Goal: Obtain resource: Download file/media

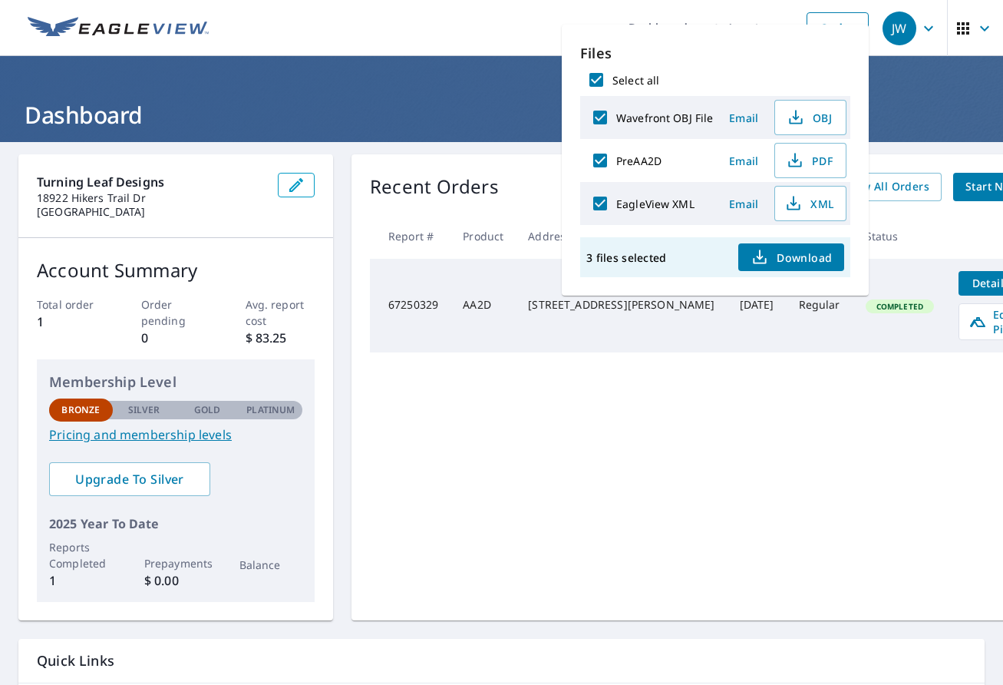
click at [741, 409] on div "Recent Orders View All Orders Start New Order Report # Product Address Date Del…" at bounding box center [718, 387] width 734 height 466
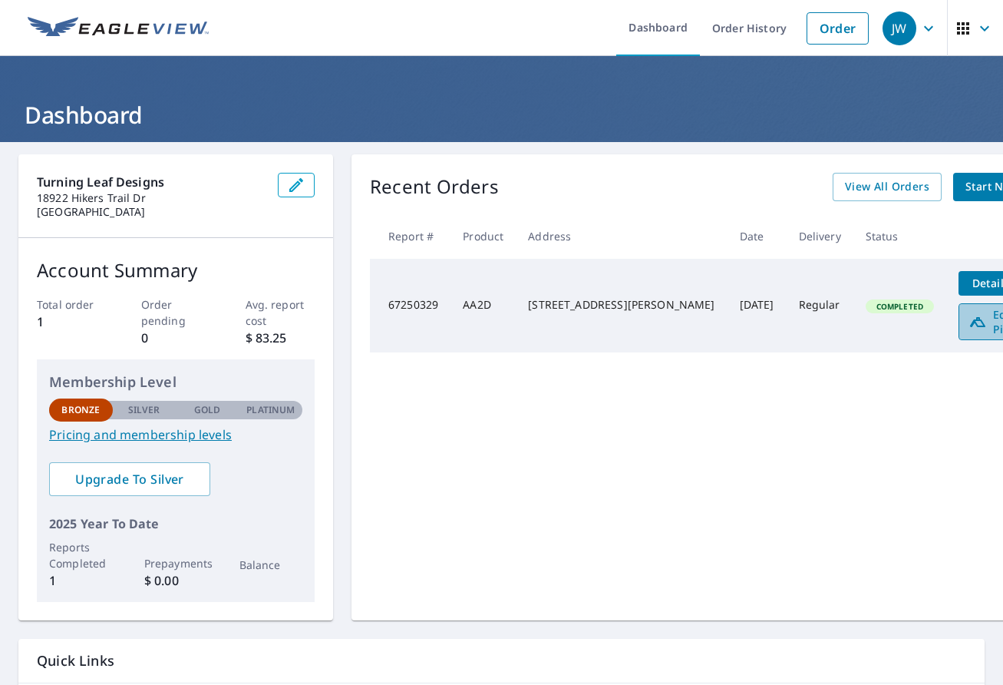
click at [968, 319] on span "Edit Pitch" at bounding box center [1006, 321] width 76 height 29
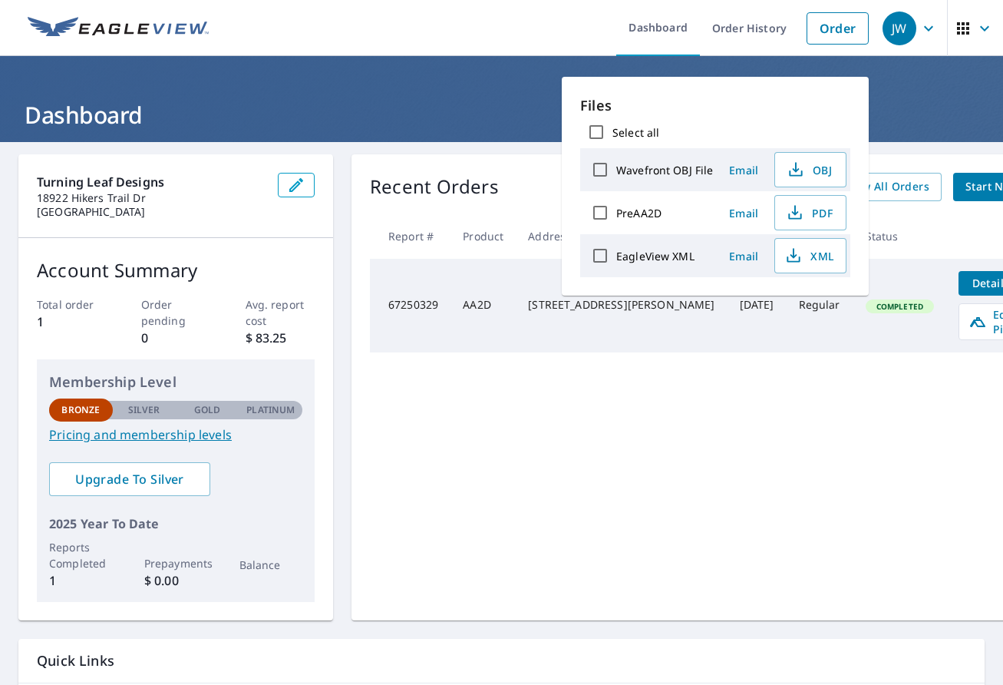
click at [596, 137] on input "Select all" at bounding box center [596, 132] width 32 height 32
checkbox input "true"
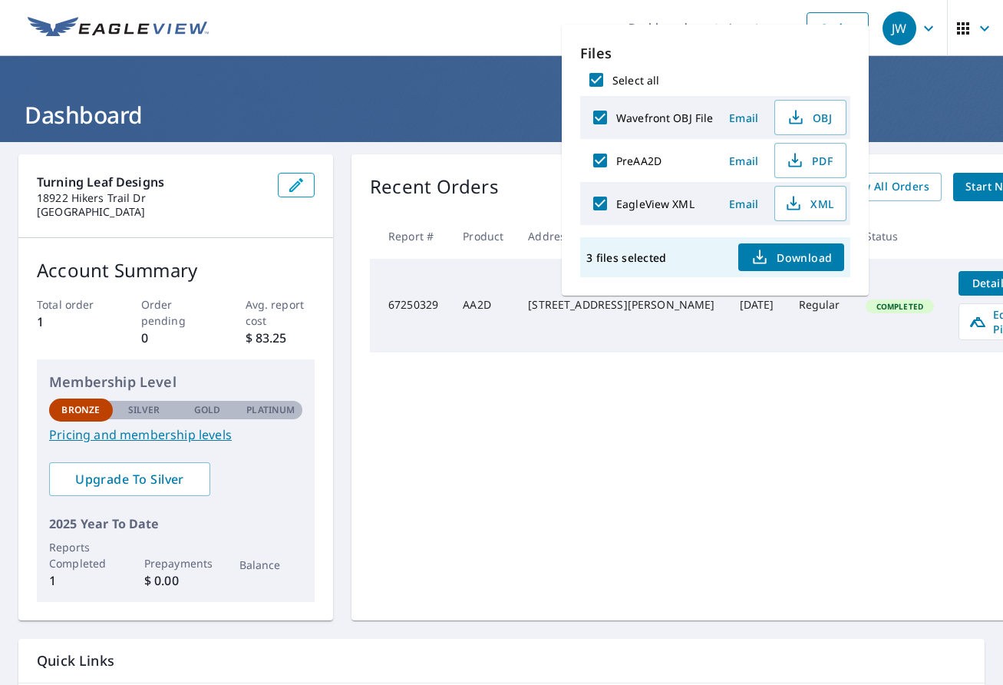
click at [315, 27] on ul "Dashboard Order History Order" at bounding box center [547, 28] width 658 height 56
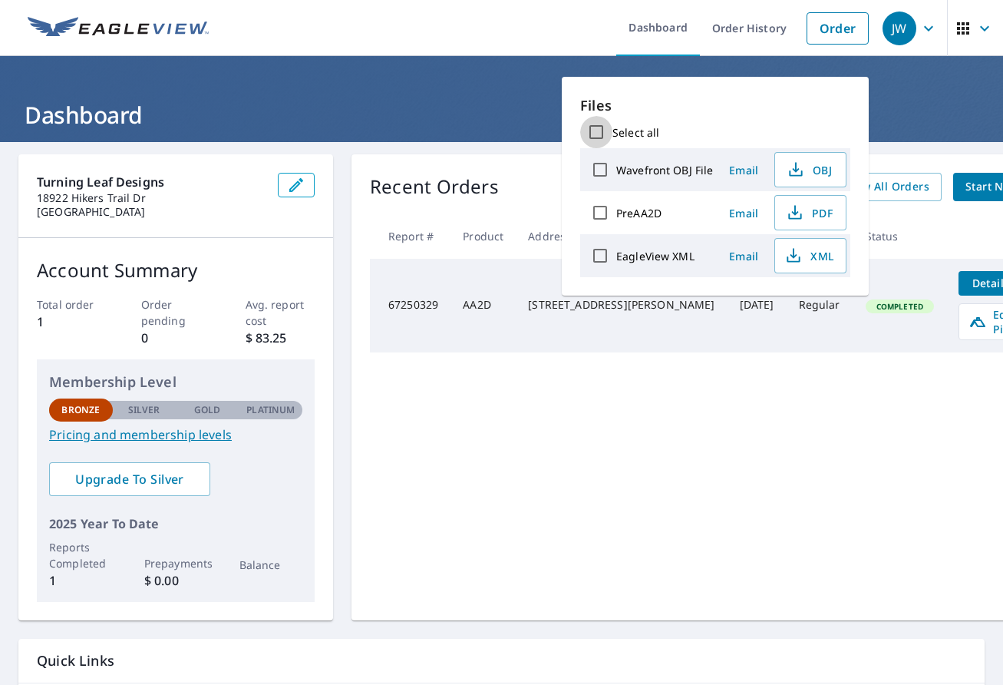
click at [592, 134] on input "Select all" at bounding box center [596, 132] width 32 height 32
checkbox input "true"
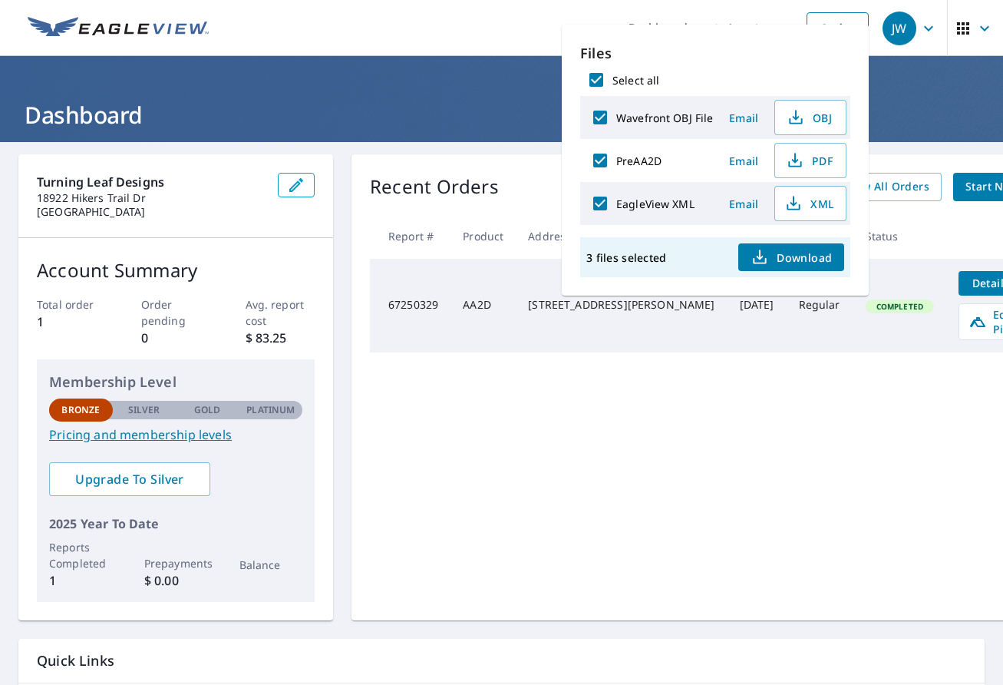
click at [779, 250] on span "Download" at bounding box center [790, 257] width 81 height 18
click at [864, 377] on div "Recent Orders View All Orders Start New Order Report # Product Address Date Del…" at bounding box center [718, 387] width 734 height 466
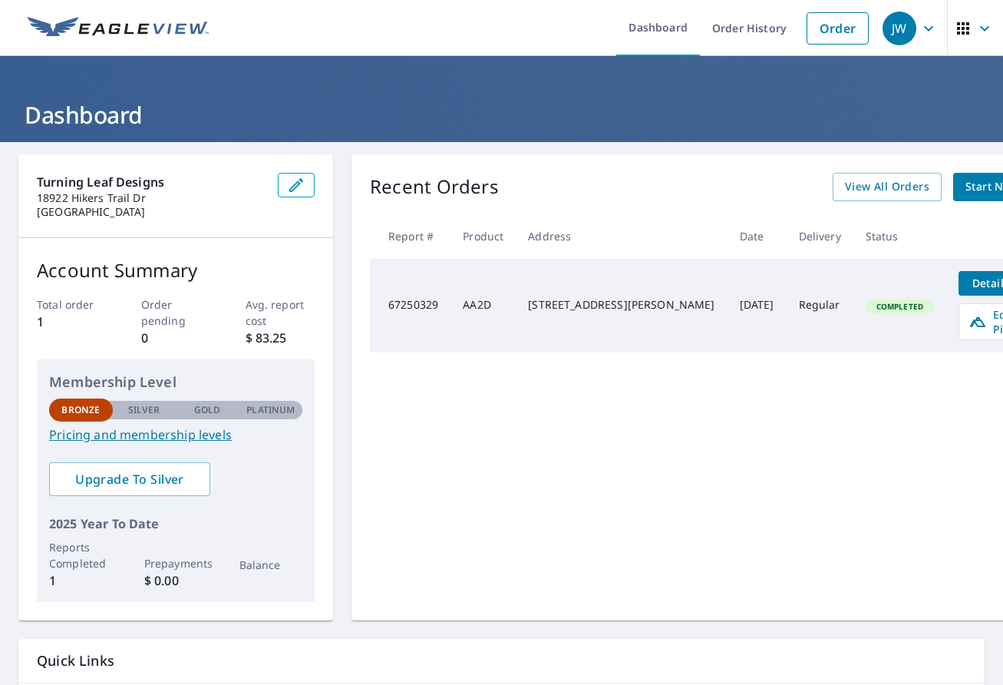
click at [15, 20] on header "Dashboard Order History Order JW" at bounding box center [501, 28] width 1003 height 56
click at [175, 30] on img at bounding box center [118, 28] width 181 height 23
click at [136, 21] on img at bounding box center [118, 28] width 181 height 23
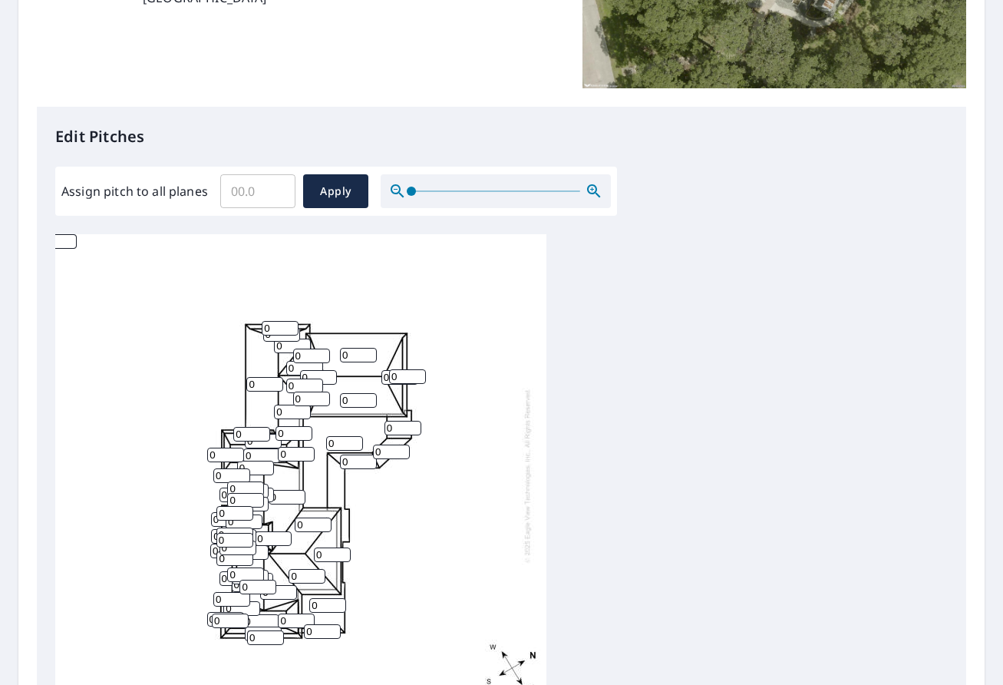
scroll to position [18, 0]
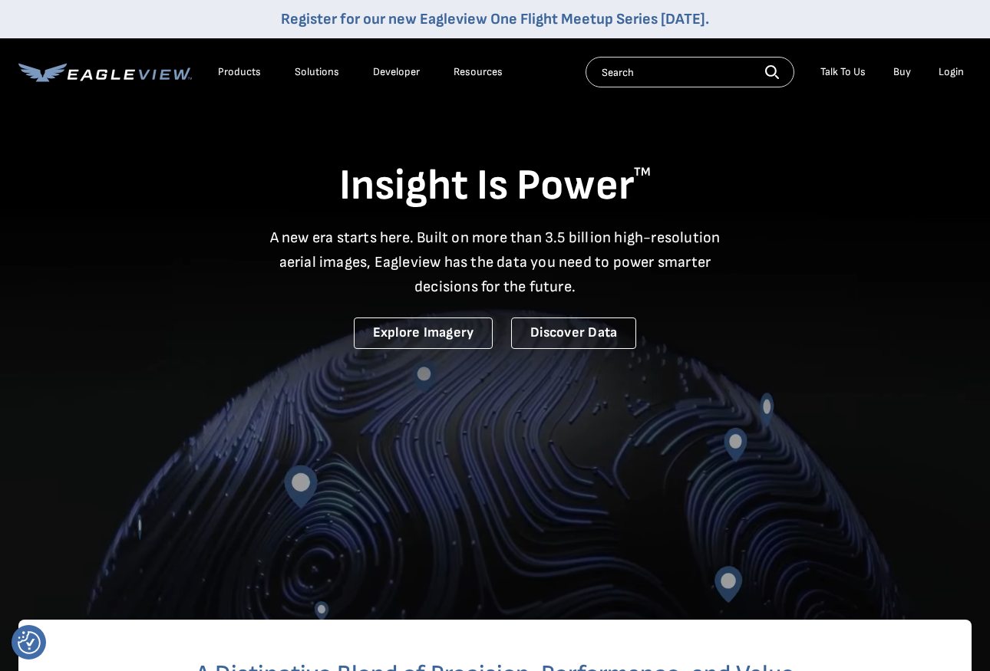
click at [834, 74] on div "Talk To Us" at bounding box center [842, 72] width 45 height 14
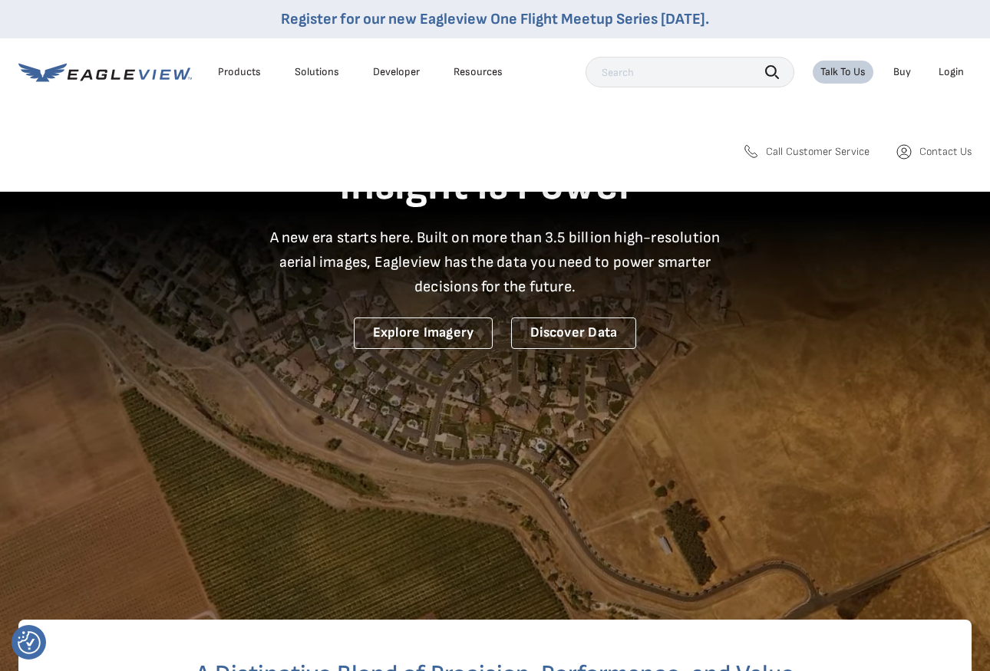
click at [820, 153] on span "Call Customer Service" at bounding box center [818, 152] width 104 height 14
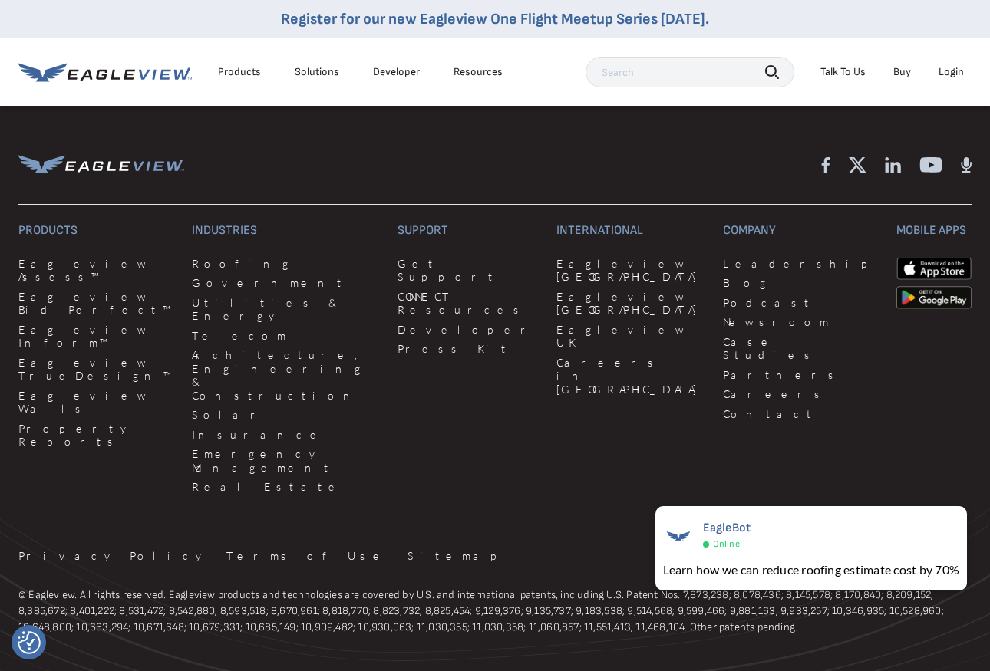
scroll to position [3950, 0]
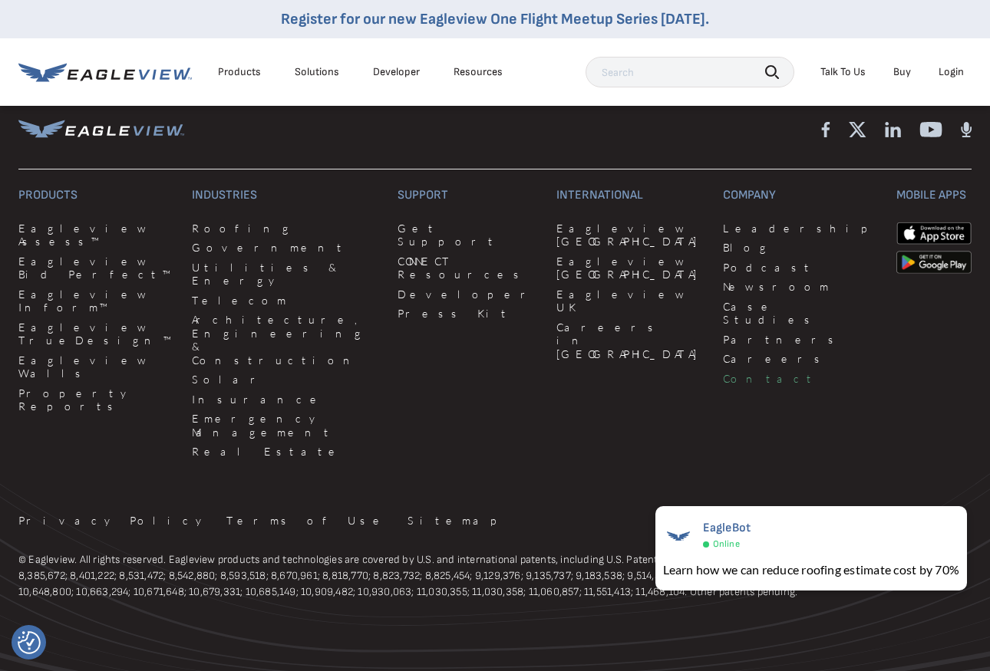
click at [723, 372] on link "Contact" at bounding box center [800, 379] width 155 height 14
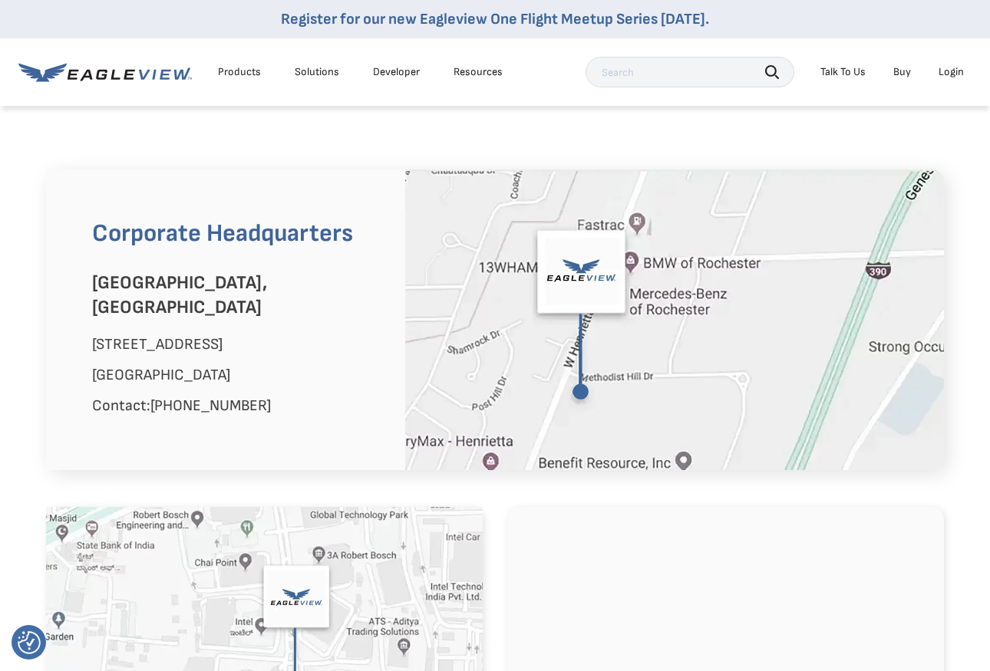
scroll to position [1023, 0]
